Goal: Book appointment/travel/reservation

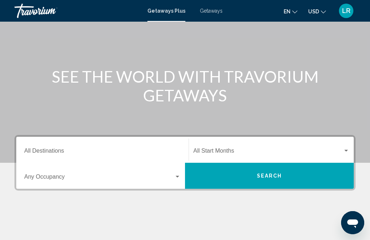
scroll to position [56, 0]
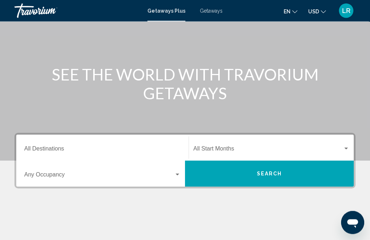
click at [154, 151] on input "Destination All Destinations" at bounding box center [102, 150] width 156 height 7
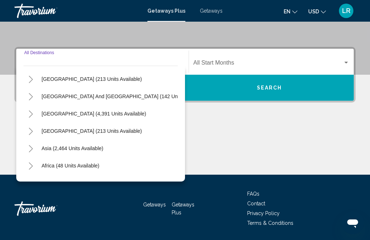
scroll to position [104, 0]
click at [89, 146] on span "Asia (2,464 units available)" at bounding box center [73, 148] width 62 height 6
type input "**********"
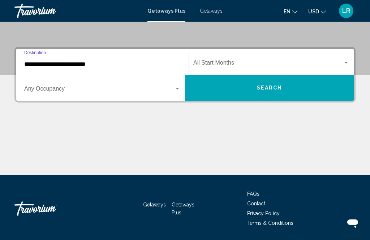
click at [347, 62] on div "Search widget" at bounding box center [346, 63] width 4 height 2
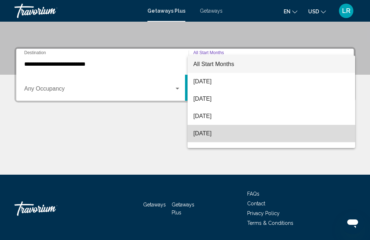
click at [210, 133] on span "[DATE]" at bounding box center [271, 133] width 156 height 17
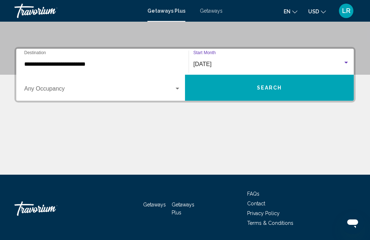
click at [173, 87] on span "Search widget" at bounding box center [99, 90] width 150 height 7
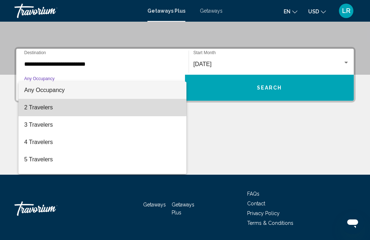
click at [43, 105] on span "2 Travelers" at bounding box center [102, 107] width 156 height 17
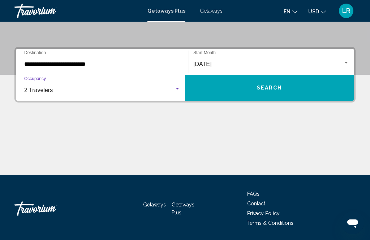
click at [278, 88] on span "Search" at bounding box center [269, 88] width 25 height 6
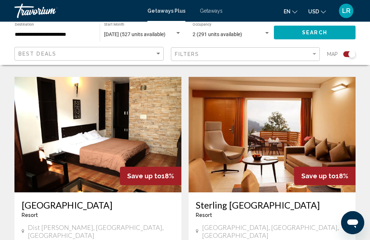
scroll to position [496, 0]
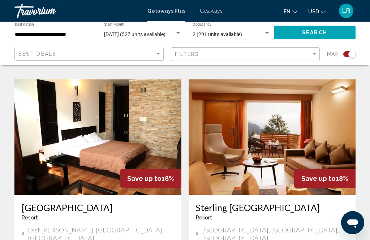
click at [311, 48] on div "Filters" at bounding box center [246, 54] width 143 height 13
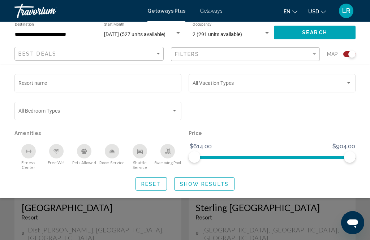
click at [160, 48] on div "Best Deals" at bounding box center [89, 53] width 143 height 13
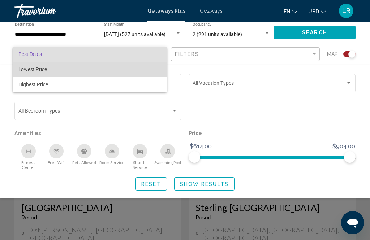
click at [37, 65] on span "Lowest Price" at bounding box center [89, 69] width 143 height 15
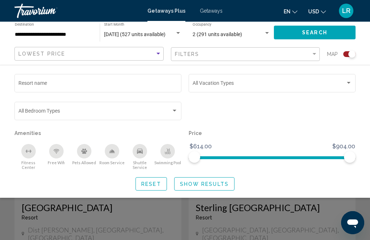
click at [216, 177] on button "Show Results" at bounding box center [204, 183] width 60 height 13
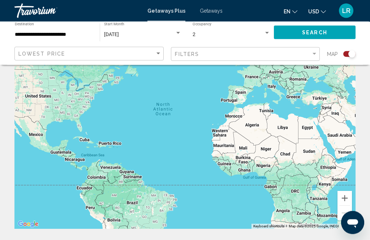
scroll to position [60, 0]
click at [79, 32] on input "**********" at bounding box center [54, 35] width 78 height 6
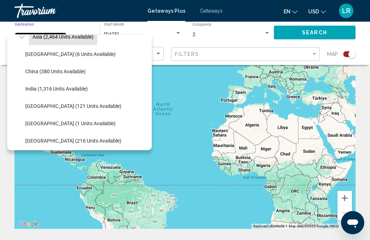
scroll to position [184, 0]
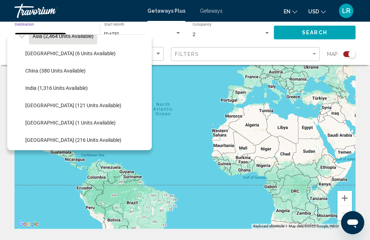
click at [54, 124] on span "[GEOGRAPHIC_DATA] (1 units available)" at bounding box center [70, 123] width 90 height 6
type input "**********"
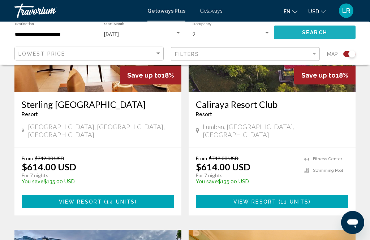
scroll to position [346, 0]
click at [312, 27] on button "Search" at bounding box center [315, 32] width 82 height 13
